Goal: Information Seeking & Learning: Learn about a topic

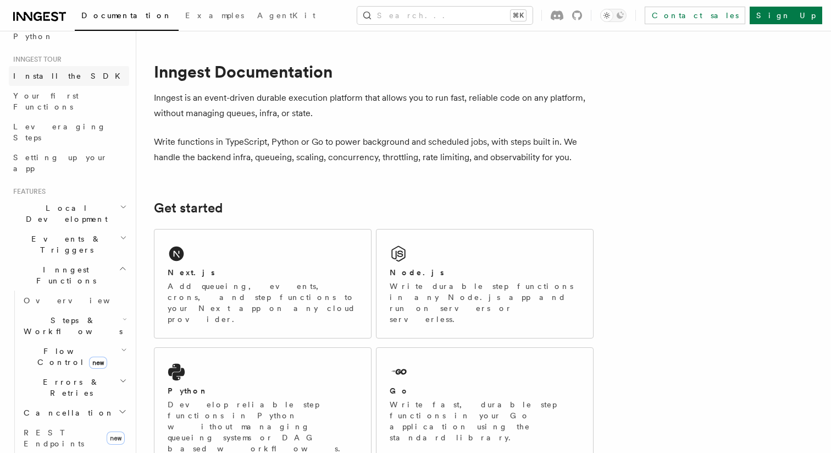
scroll to position [96, 0]
click at [34, 342] on span "Flow Control new" at bounding box center [70, 353] width 102 height 22
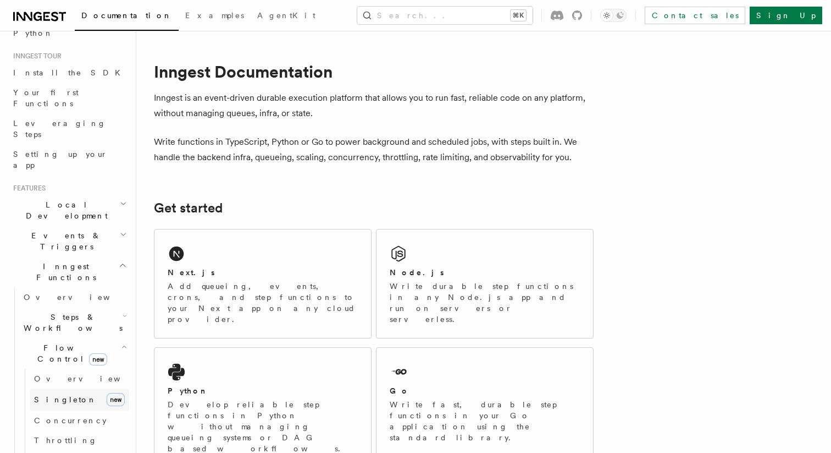
click at [40, 388] on link "Singleton new" at bounding box center [80, 399] width 100 height 22
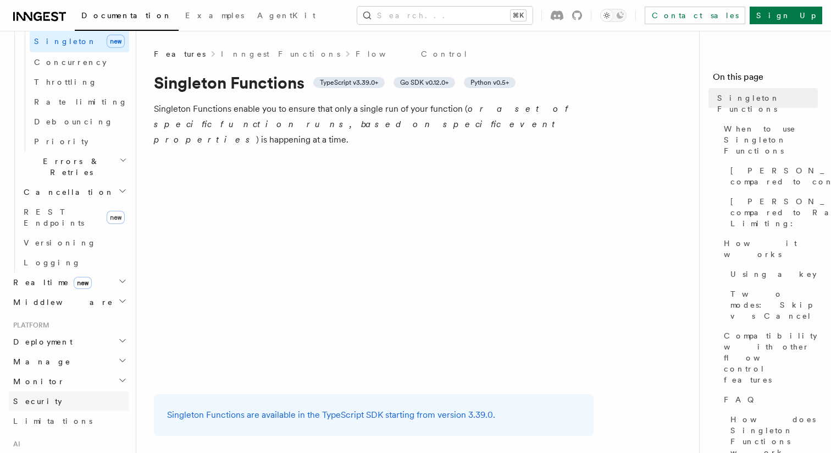
scroll to position [590, 0]
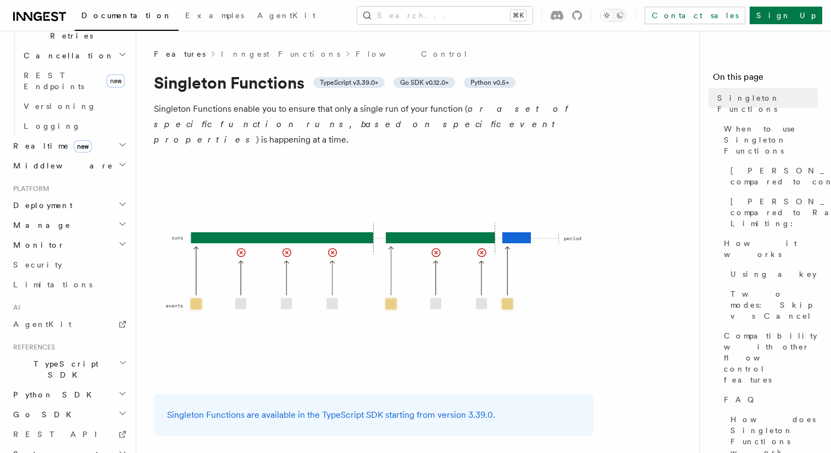
click at [422, 27] on div "Documentation Examples AgentKit Search... ⌘K Contact sales Sign Up" at bounding box center [415, 15] width 831 height 31
click at [423, 7] on button "Search... ⌘K" at bounding box center [444, 16] width 175 height 18
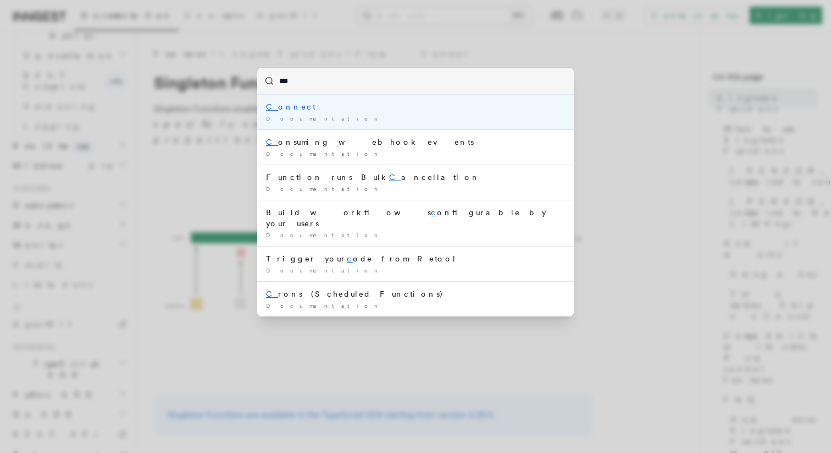
type input "****"
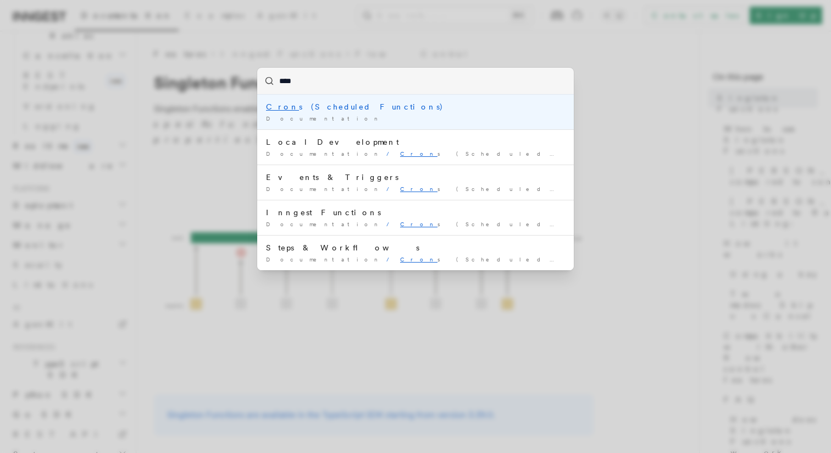
click at [416, 99] on li "Cron s (Scheduled Functions) Documentation /" at bounding box center [415, 112] width 317 height 35
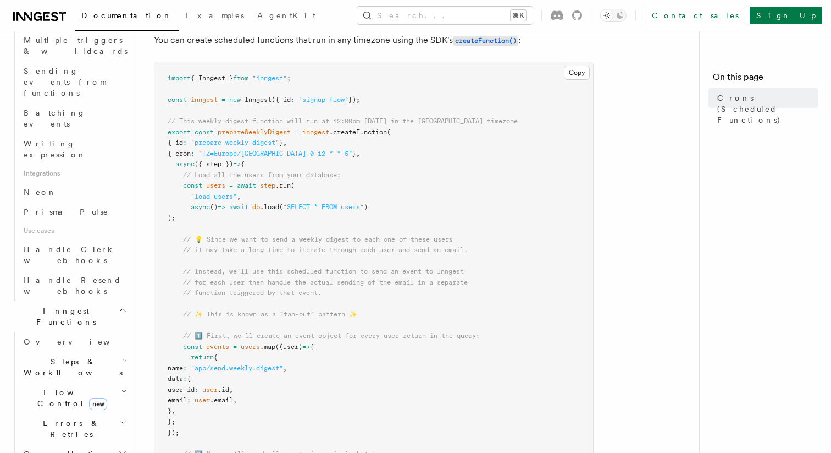
scroll to position [150, 0]
click at [123, 356] on icon "button" at bounding box center [125, 360] width 4 height 9
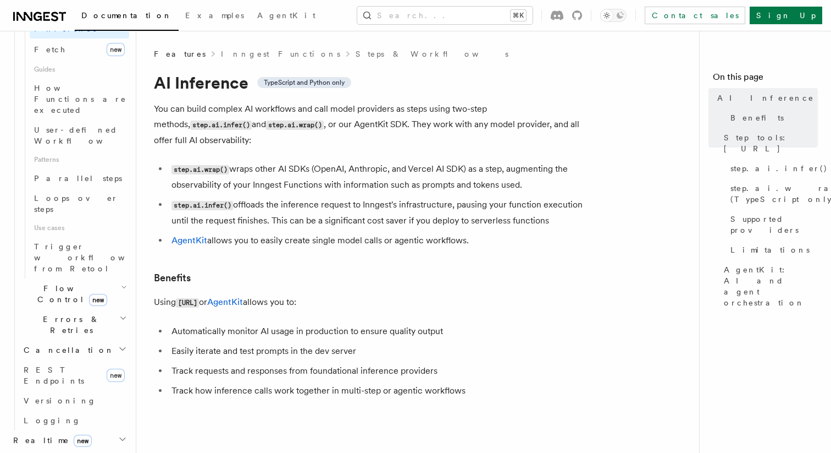
scroll to position [508, 0]
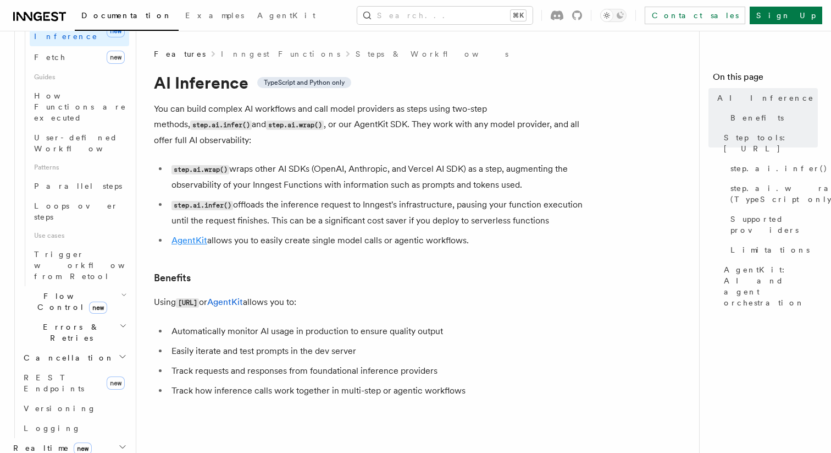
click at [193, 235] on link "AgentKit" at bounding box center [190, 240] width 36 height 10
